Goal: Obtain resource: Obtain resource

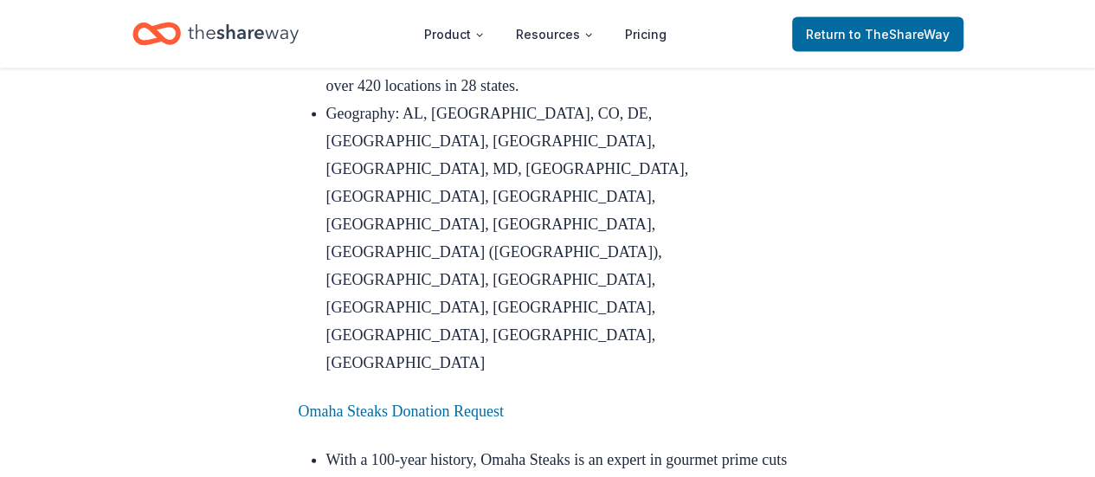
scroll to position [1904, 0]
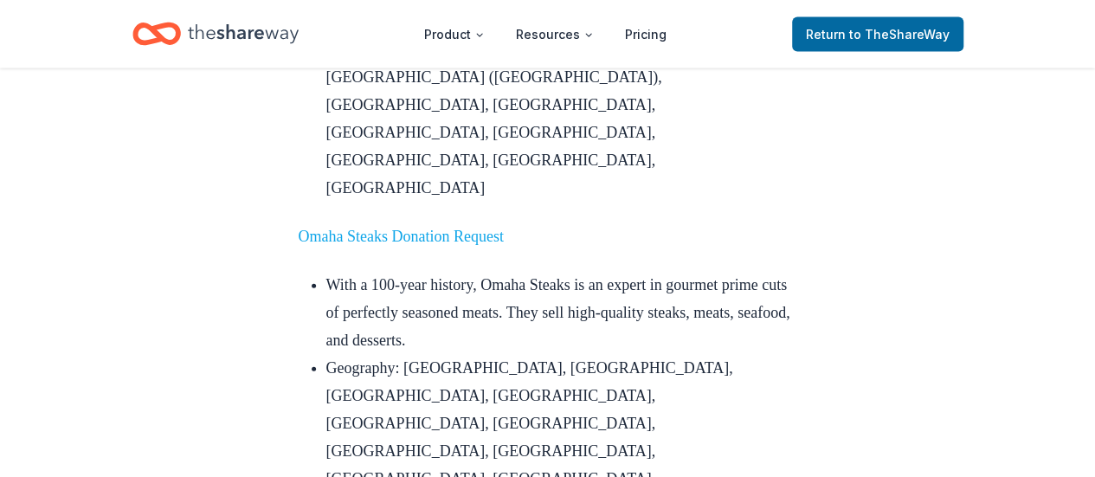
click at [466, 228] on link "Omaha Steaks Donation Request" at bounding box center [401, 236] width 205 height 17
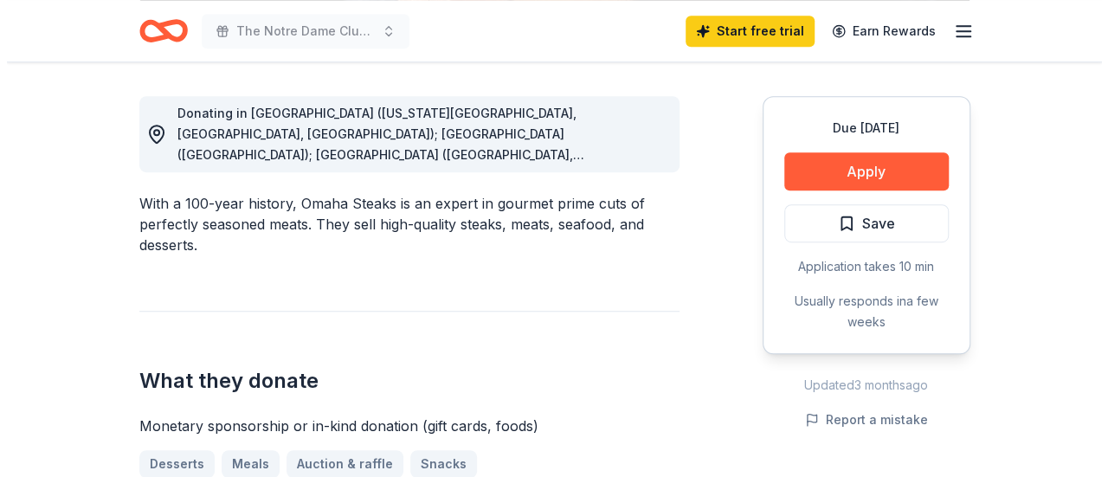
scroll to position [519, 0]
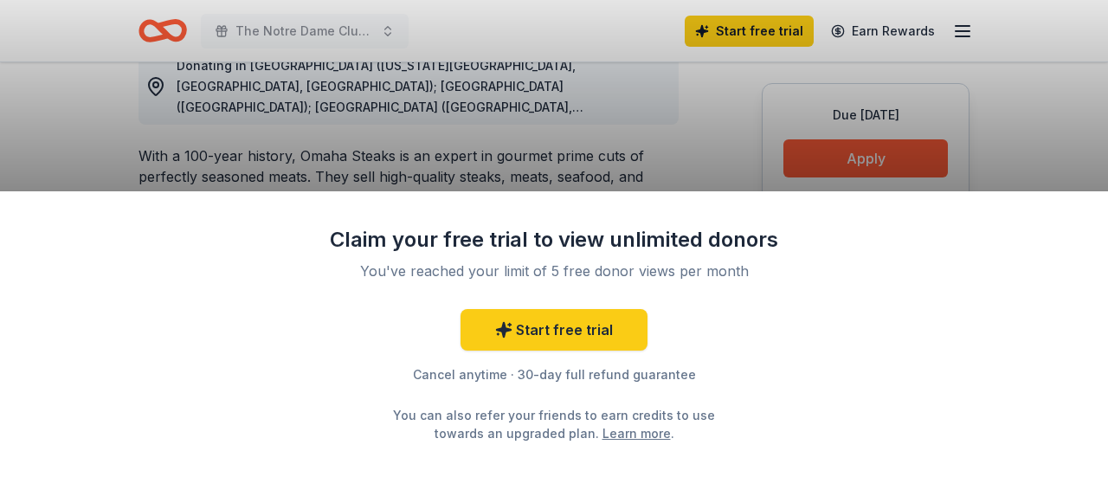
click at [678, 145] on div "Claim your free trial to view unlimited donors You've reached your limit of 5 f…" at bounding box center [554, 238] width 1108 height 477
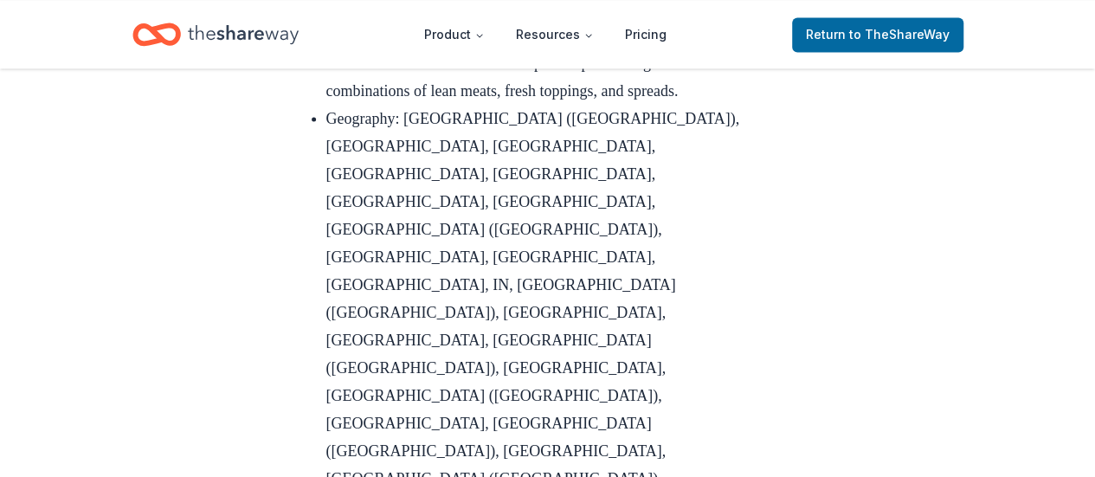
scroll to position [4841, 0]
